Goal: Check status: Check status

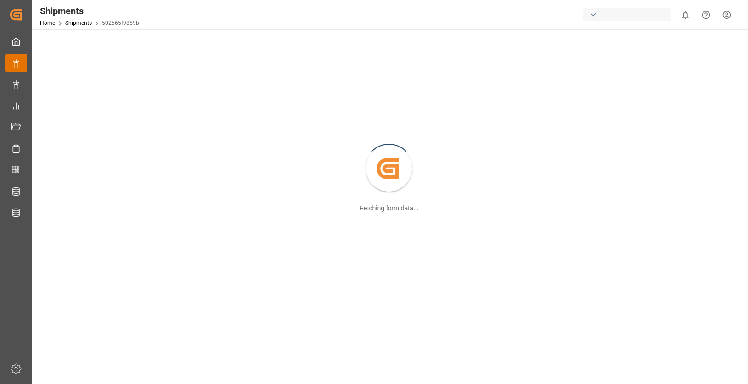
click at [19, 57] on div "Tracking Tracking" at bounding box center [16, 63] width 22 height 18
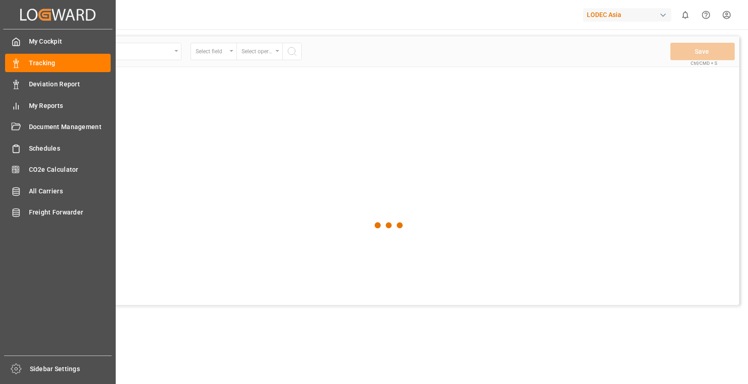
click at [19, 64] on icon at bounding box center [15, 63] width 9 height 9
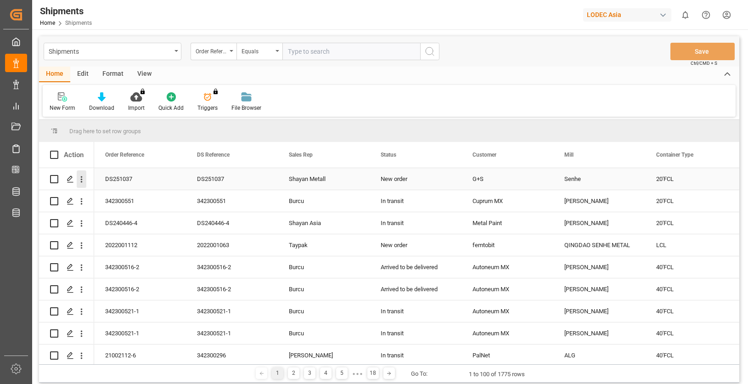
click at [82, 179] on icon "open menu" at bounding box center [82, 179] width 10 height 10
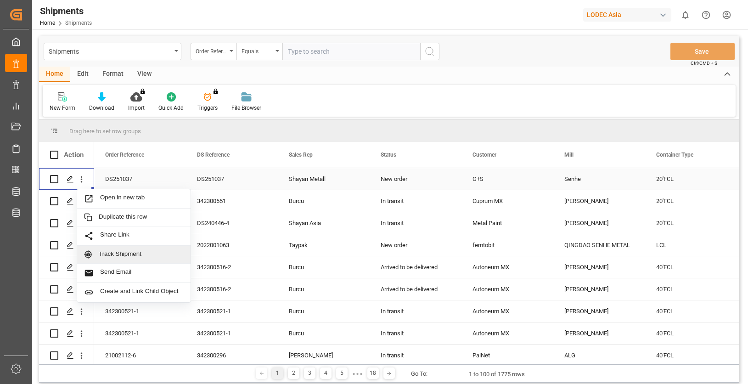
click at [127, 254] on span "Track Shipment" at bounding box center [141, 254] width 85 height 8
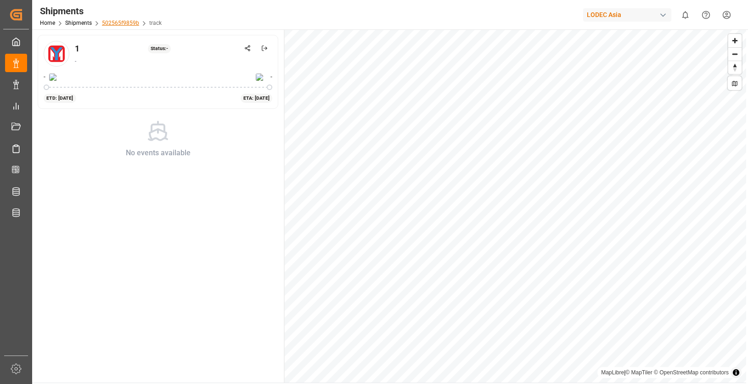
click at [118, 23] on link "502565f9859b" at bounding box center [120, 23] width 37 height 6
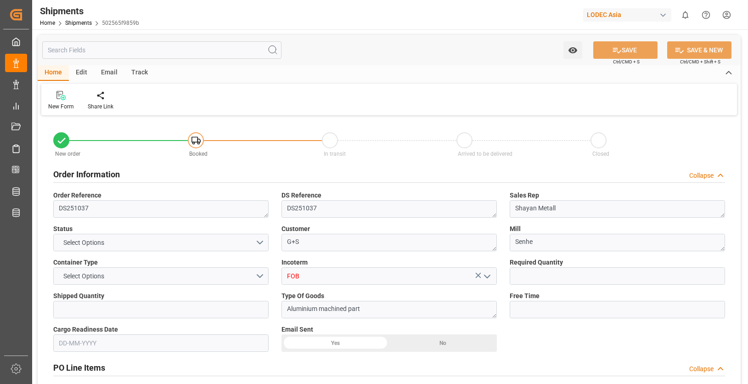
type input "1"
type input "10"
type input "9484429"
type input "9778806"
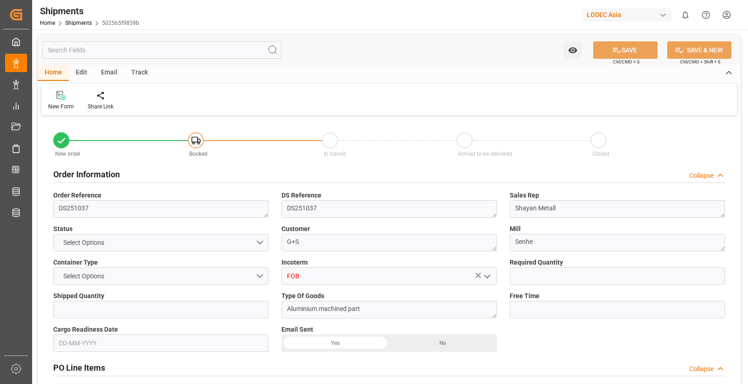
type input "9778806"
type input "CNQDG"
type input "DEHAM"
type input "[DATE]"
type input "[DATE] 00:00"
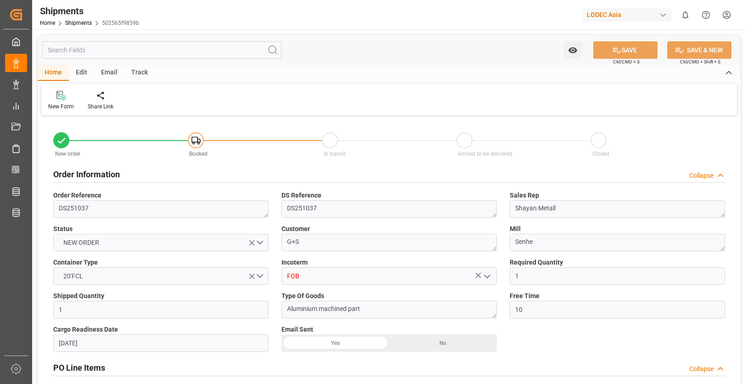
type input "[DATE] 15:00"
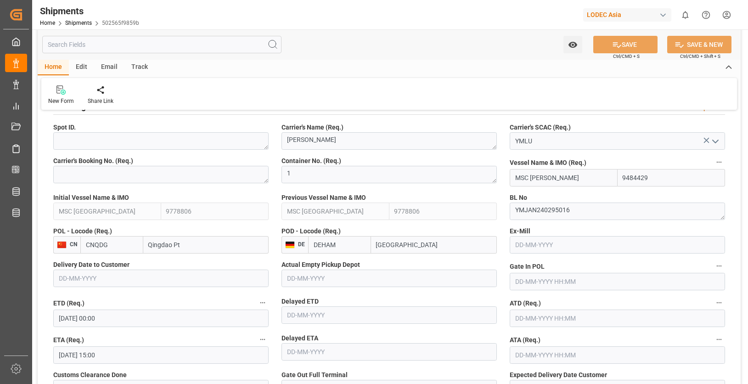
scroll to position [413, 0]
